Goal: Transaction & Acquisition: Subscribe to service/newsletter

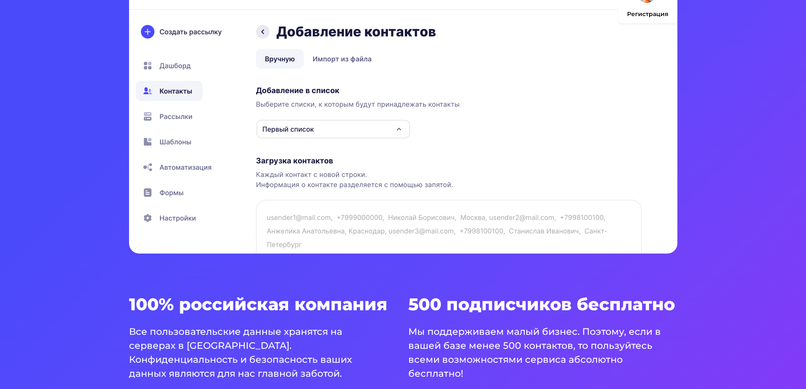
scroll to position [338, 0]
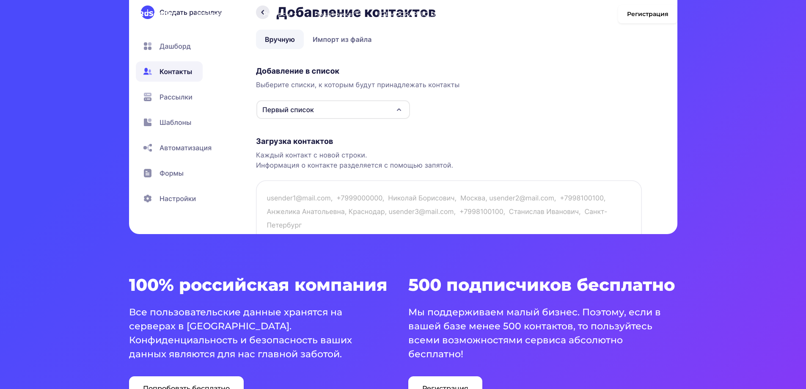
click at [294, 109] on img at bounding box center [403, 86] width 548 height 296
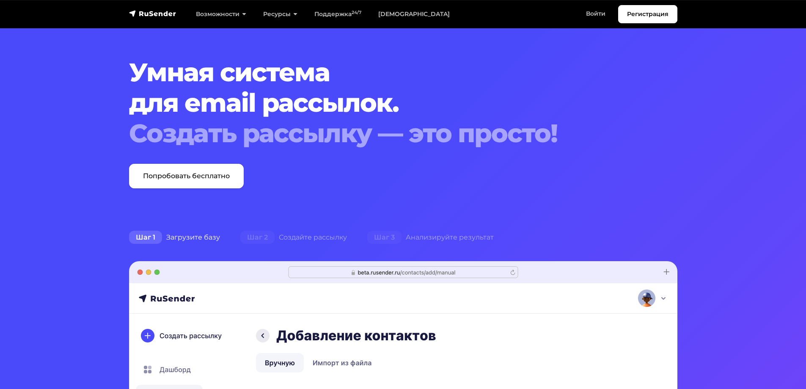
scroll to position [0, 0]
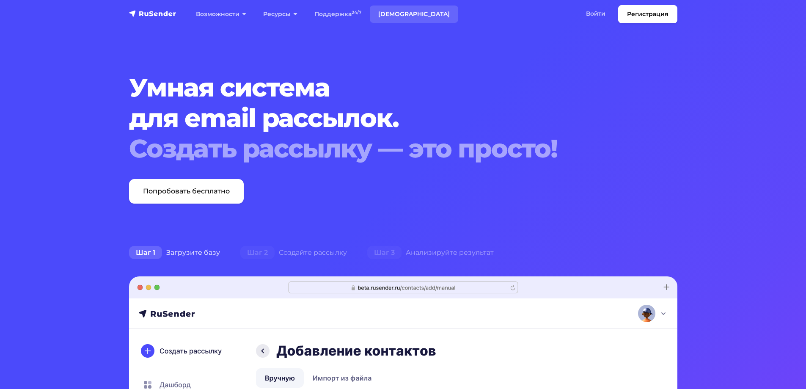
click at [385, 5] on nav "Регистрация Возможности Конструктор писем [PERSON_NAME] подписки A/B–тестирован…" at bounding box center [403, 14] width 806 height 28
click at [387, 12] on link "[DEMOGRAPHIC_DATA]" at bounding box center [414, 13] width 88 height 17
click at [393, 11] on link "[DEMOGRAPHIC_DATA]" at bounding box center [414, 13] width 88 height 17
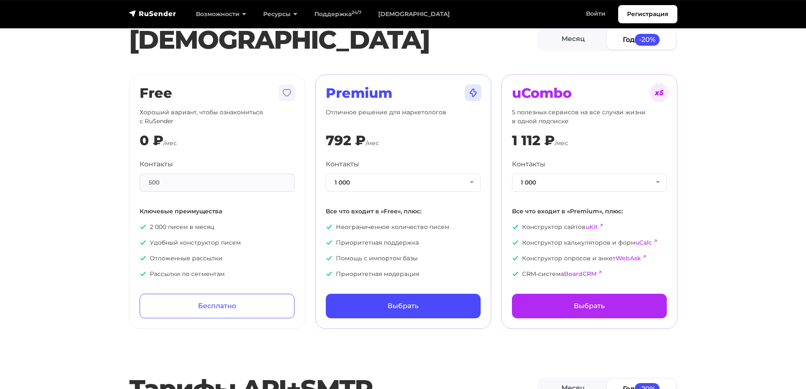
scroll to position [42, 0]
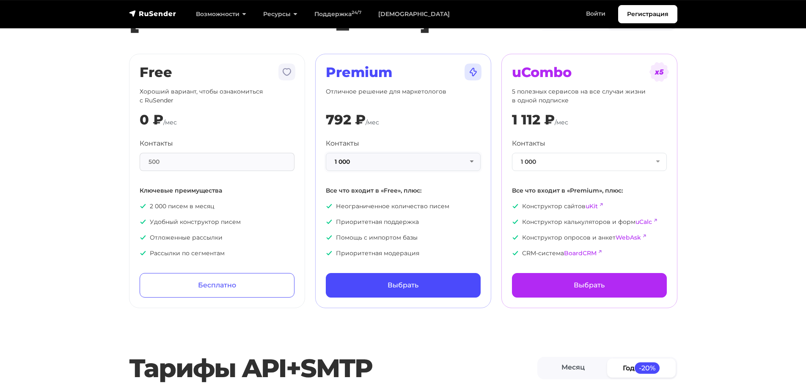
click at [355, 156] on button "1 000" at bounding box center [403, 162] width 155 height 18
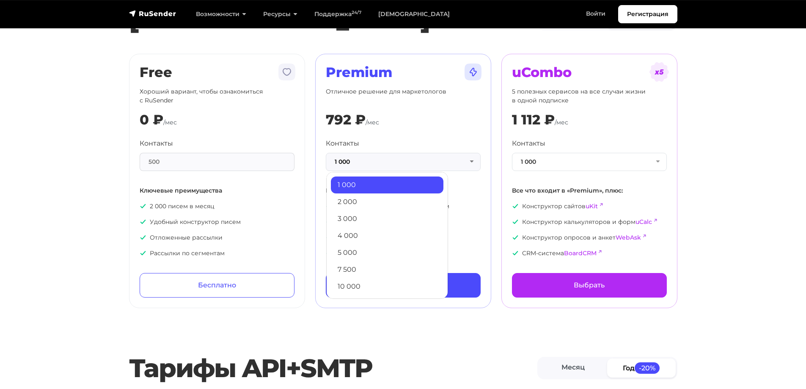
click at [386, 106] on div "Premium Отличное решение для маркетологов 792 ₽ /мес Контакты 1 000 1 000 2 000…" at bounding box center [403, 180] width 155 height 233
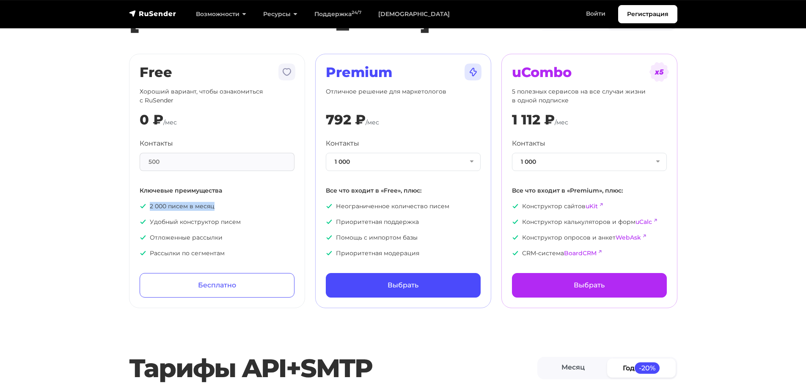
drag, startPoint x: 151, startPoint y: 205, endPoint x: 231, endPoint y: 206, distance: 80.4
click at [231, 206] on p "2 000 писем в месяц" at bounding box center [217, 206] width 155 height 9
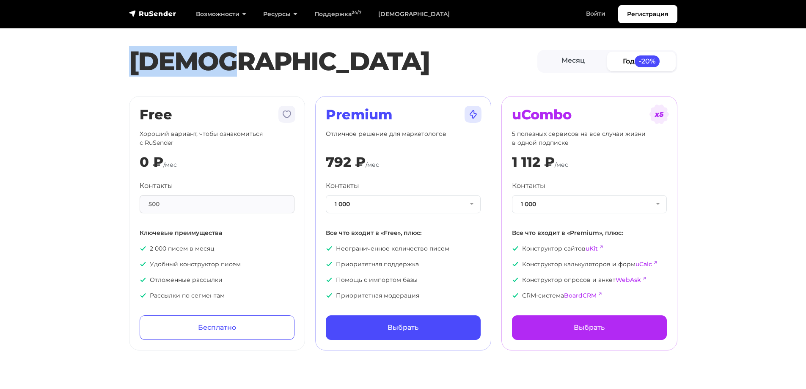
drag, startPoint x: 133, startPoint y: 63, endPoint x: 234, endPoint y: 64, distance: 101.5
click at [234, 64] on h1 "[DEMOGRAPHIC_DATA]" at bounding box center [333, 61] width 408 height 30
click at [235, 64] on h1 "[DEMOGRAPHIC_DATA]" at bounding box center [333, 61] width 408 height 30
